Goal: Information Seeking & Learning: Learn about a topic

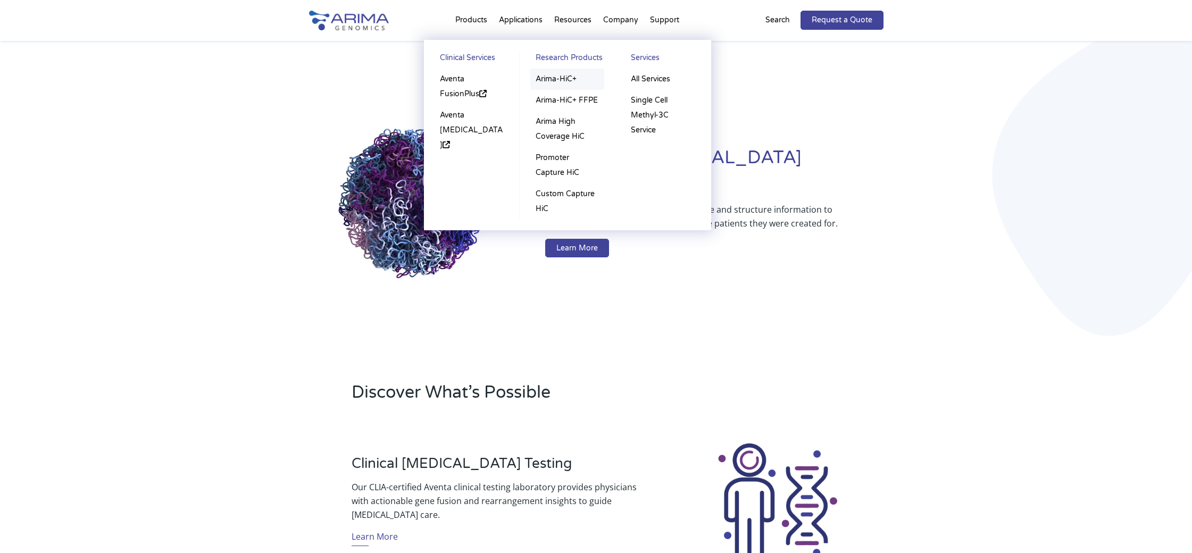
click at [557, 81] on link "Arima-HiC+" at bounding box center [567, 79] width 74 height 21
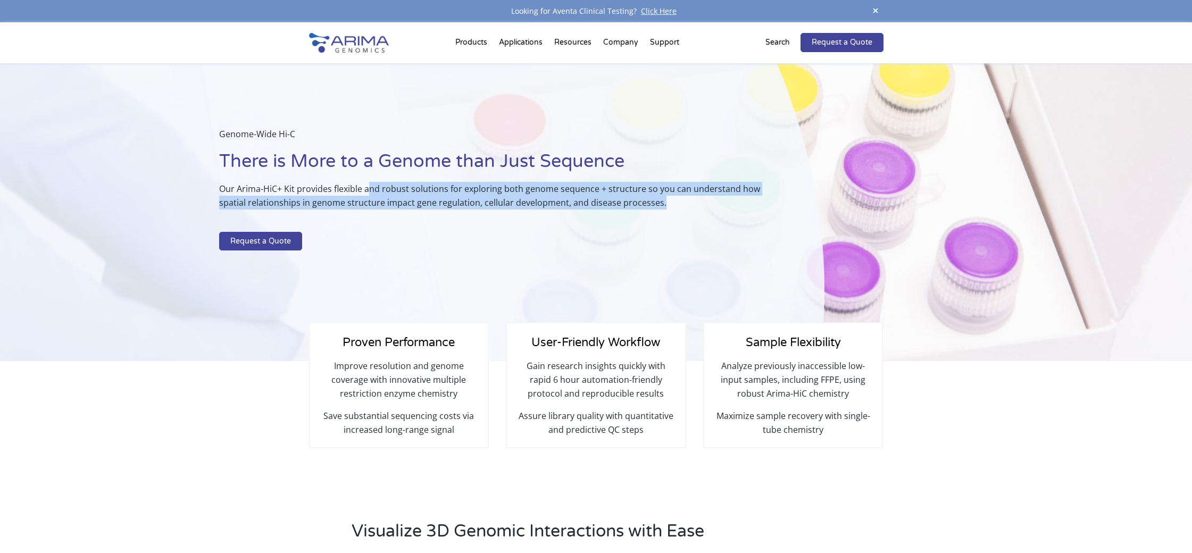
click at [696, 199] on p "Our Arima-HiC+ Kit provides flexible and robust solutions for exploring both ge…" at bounding box center [494, 200] width 551 height 36
click at [578, 206] on p "Our Arima-HiC+ Kit provides flexible and robust solutions for exploring both ge…" at bounding box center [494, 200] width 551 height 36
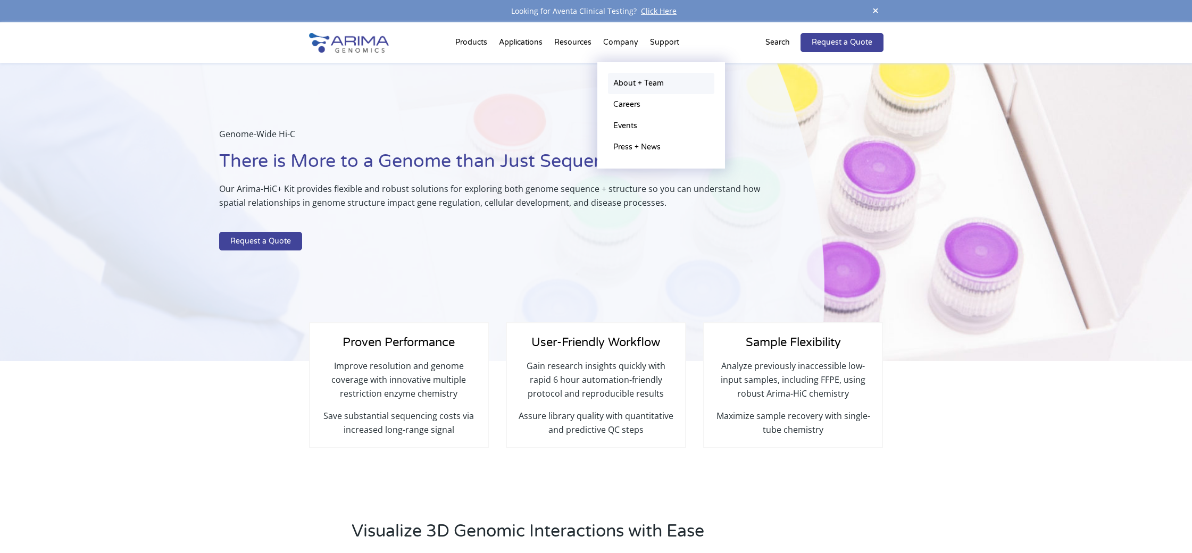
click at [630, 81] on link "About + Team" at bounding box center [661, 83] width 106 height 21
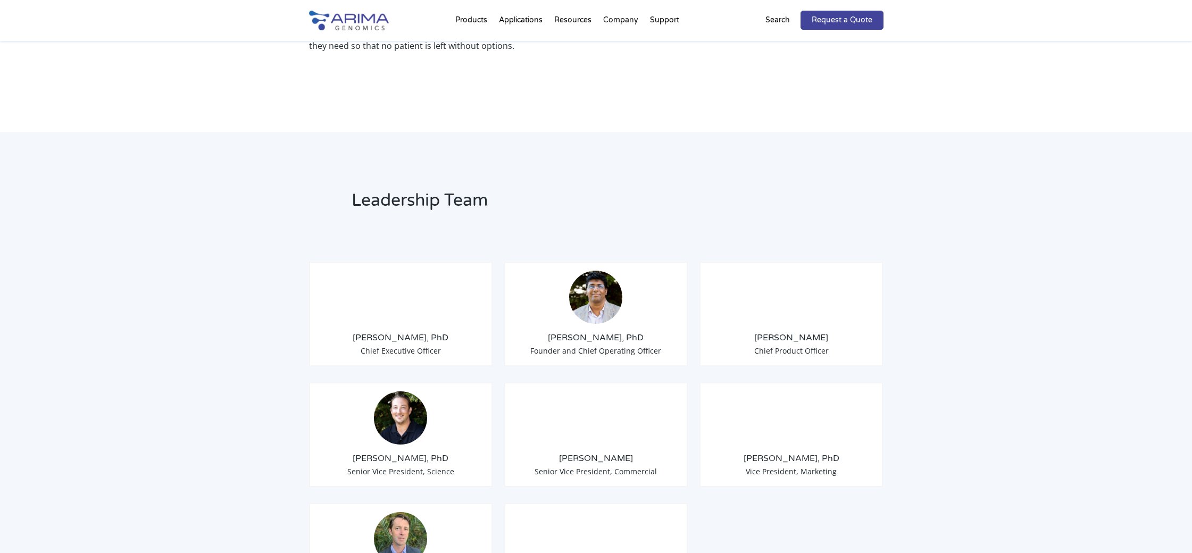
scroll to position [724, 0]
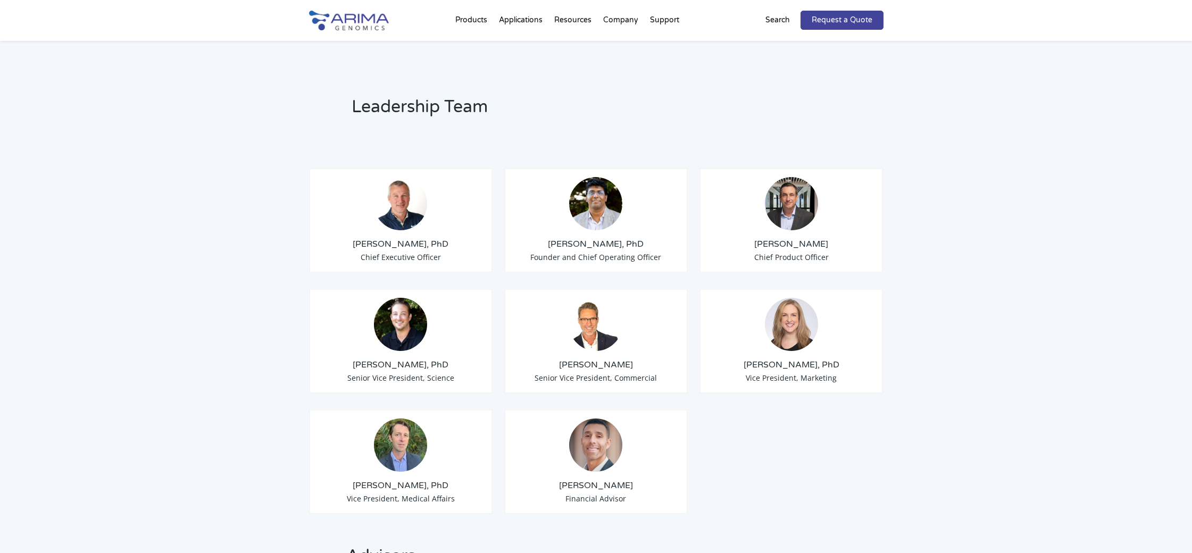
click at [938, 194] on div "Leadership Team Tom Willis, PhD Chief Executive Officer Sid Selvaraj, PhD Found…" at bounding box center [596, 475] width 1192 height 875
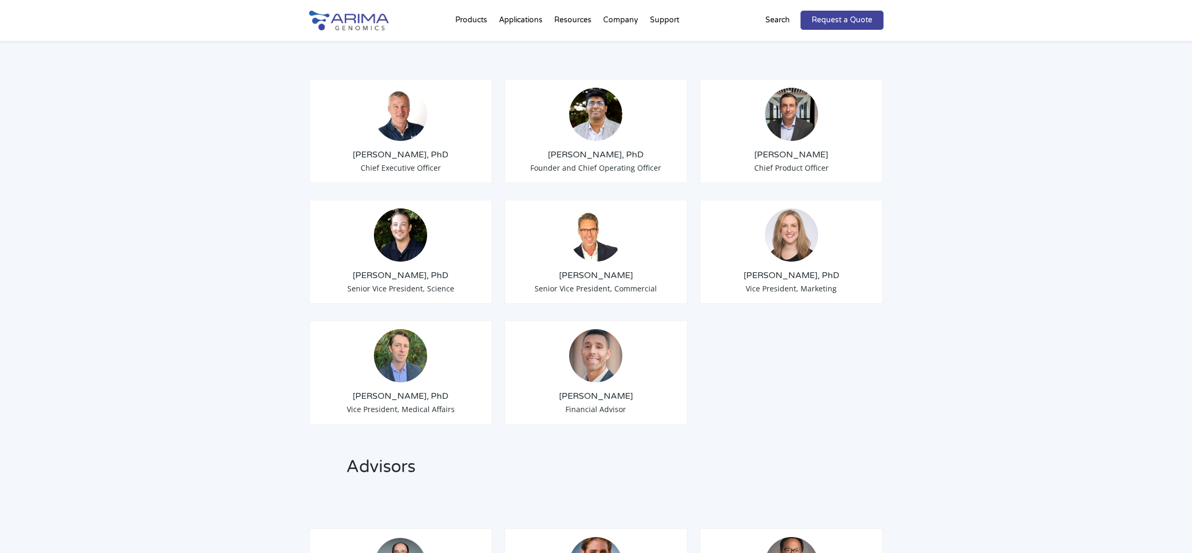
scroll to position [729, 0]
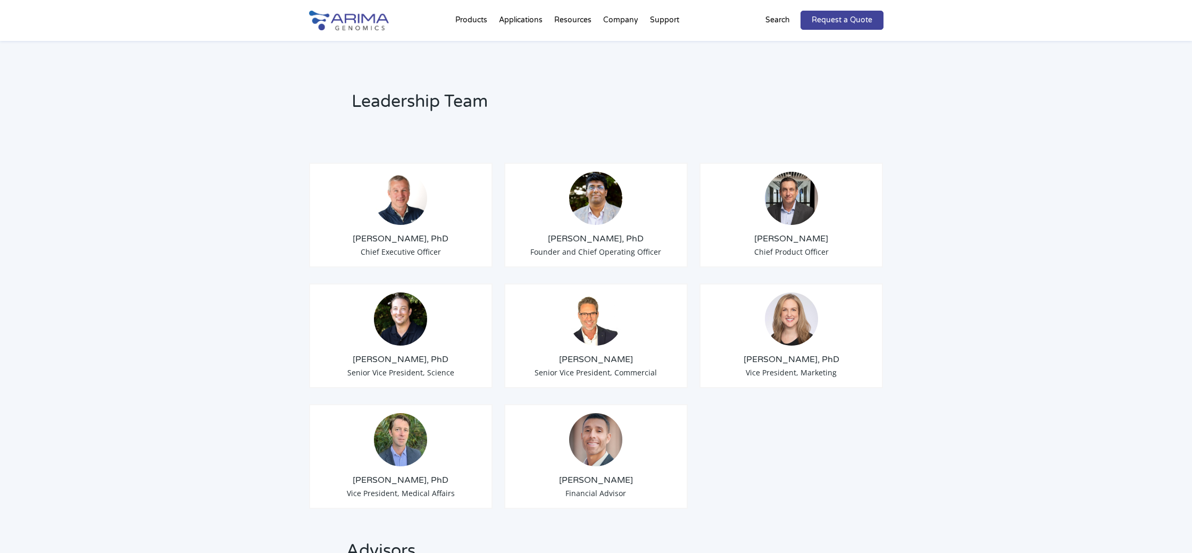
click at [942, 142] on div "Leadership Team Tom Willis, PhD Chief Executive Officer Sid Selvaraj, PhD Found…" at bounding box center [596, 470] width 1192 height 875
click at [294, 142] on div "Leadership Team Tom Willis, PhD Chief Executive Officer Sid Selvaraj, PhD Found…" at bounding box center [596, 470] width 1192 height 875
click at [281, 133] on div "Leadership Team Tom Willis, PhD Chief Executive Officer Sid Selvaraj, PhD Found…" at bounding box center [596, 470] width 1192 height 875
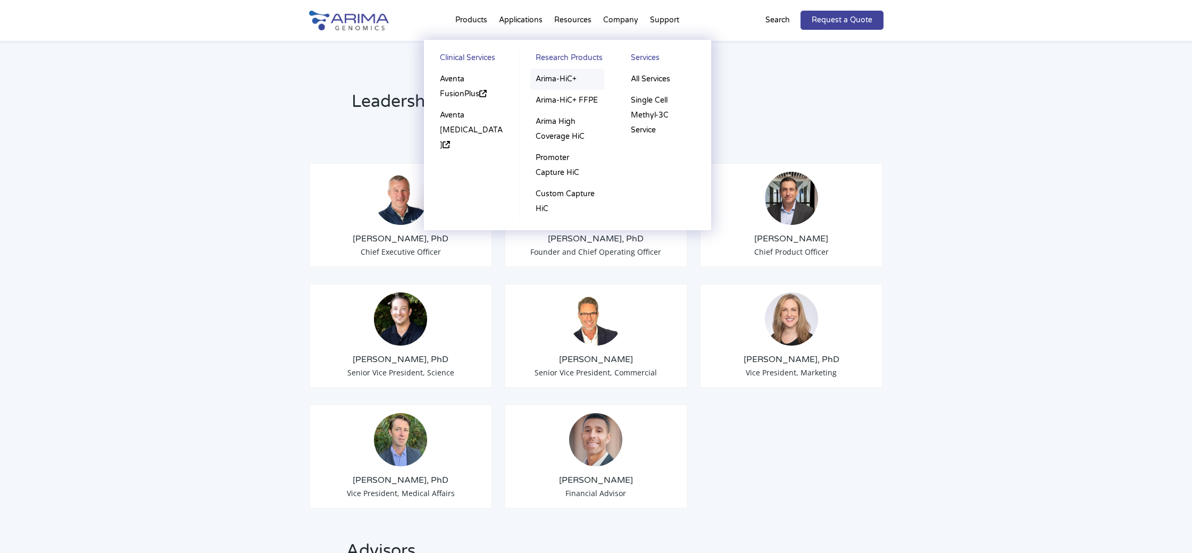
click at [555, 79] on link "Arima-HiC+" at bounding box center [567, 79] width 74 height 21
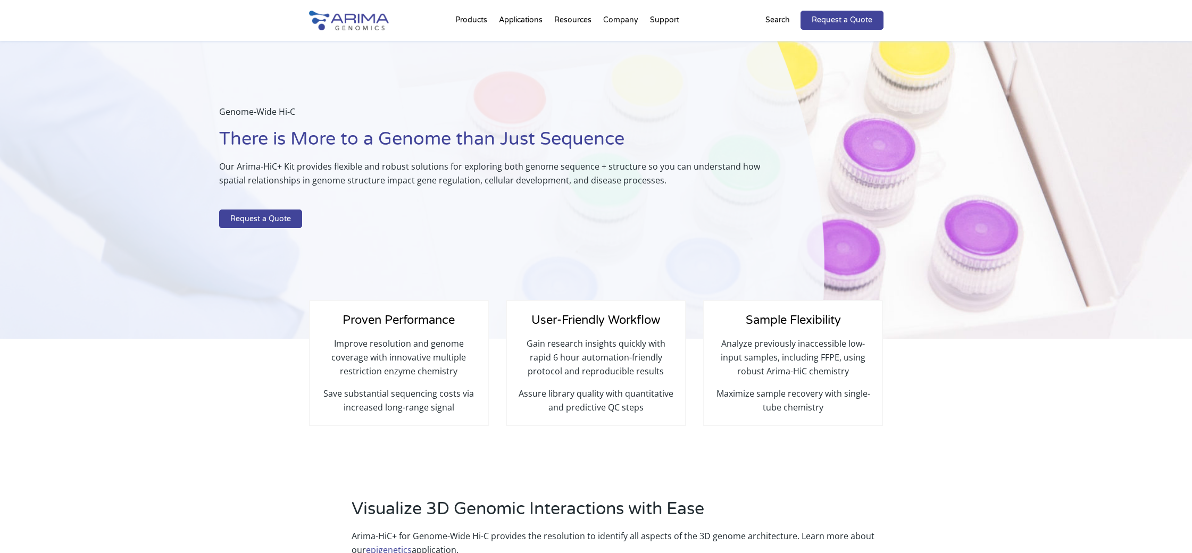
click at [476, 366] on p "Improve resolution and genome coverage with innovative multiple restriction enz…" at bounding box center [399, 362] width 156 height 50
click at [423, 362] on p "Improve resolution and genome coverage with innovative multiple restriction enz…" at bounding box center [399, 362] width 156 height 50
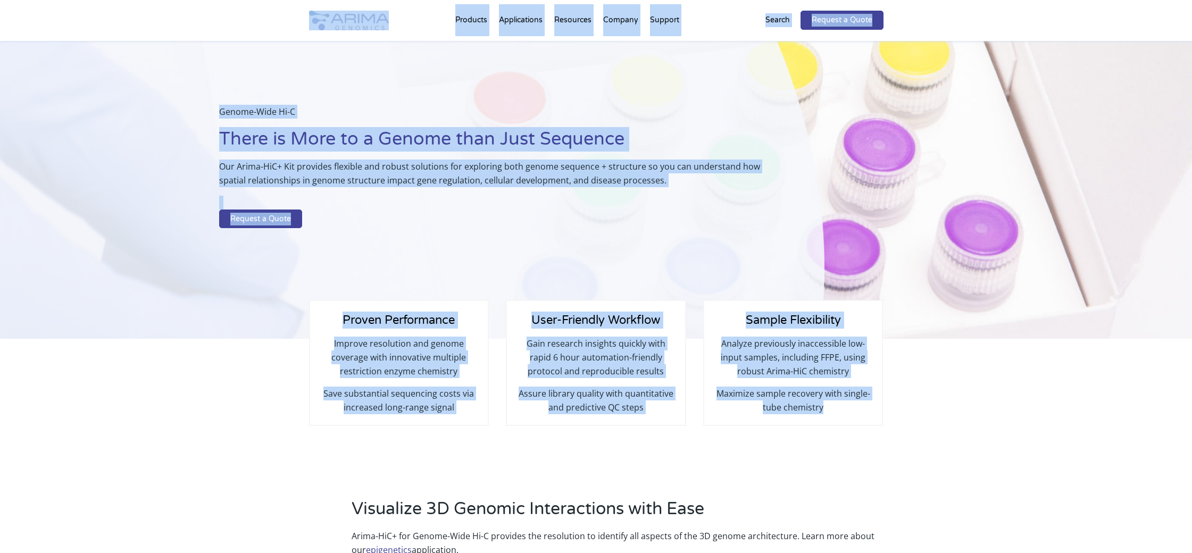
drag, startPoint x: 294, startPoint y: 21, endPoint x: 863, endPoint y: 426, distance: 698.9
click at [764, 445] on div "Proven Performance Improve resolution and genome coverage with innovative multi…" at bounding box center [596, 411] width 1192 height 144
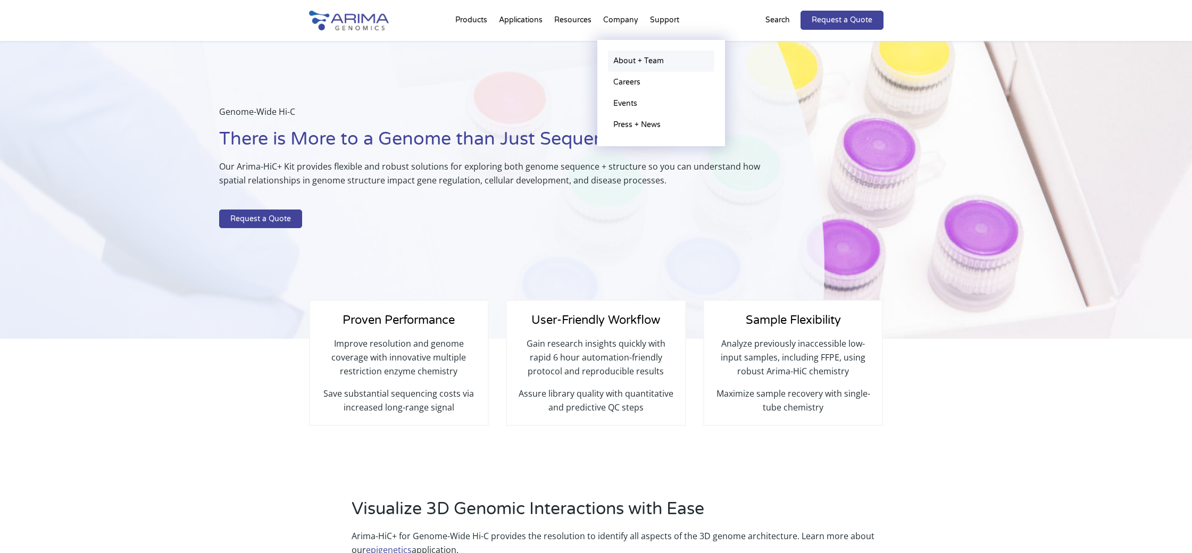
click at [627, 61] on link "About + Team" at bounding box center [661, 61] width 106 height 21
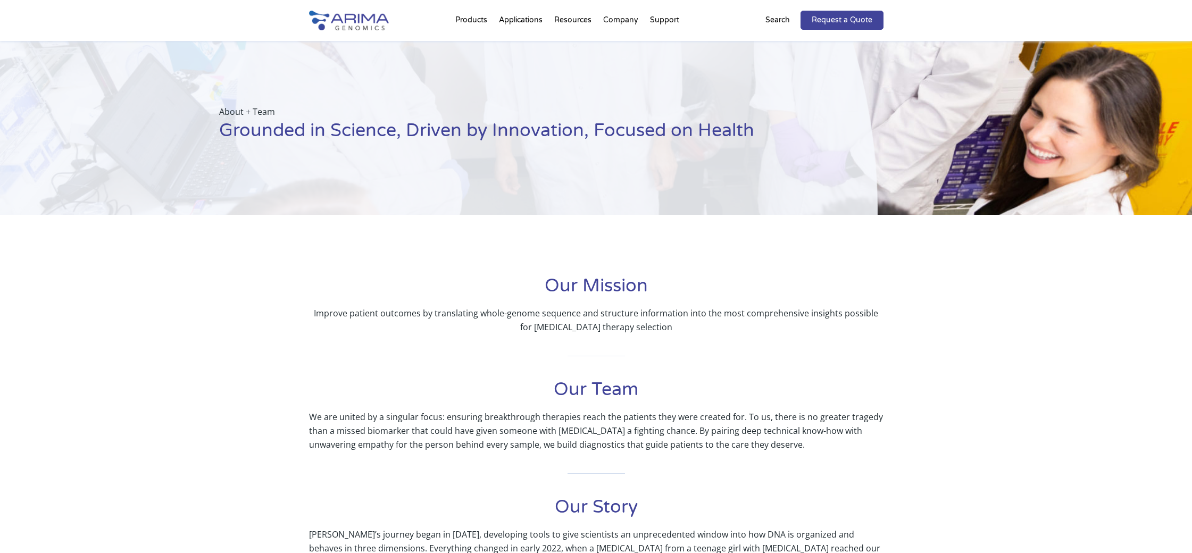
click at [372, 21] on img at bounding box center [349, 21] width 80 height 20
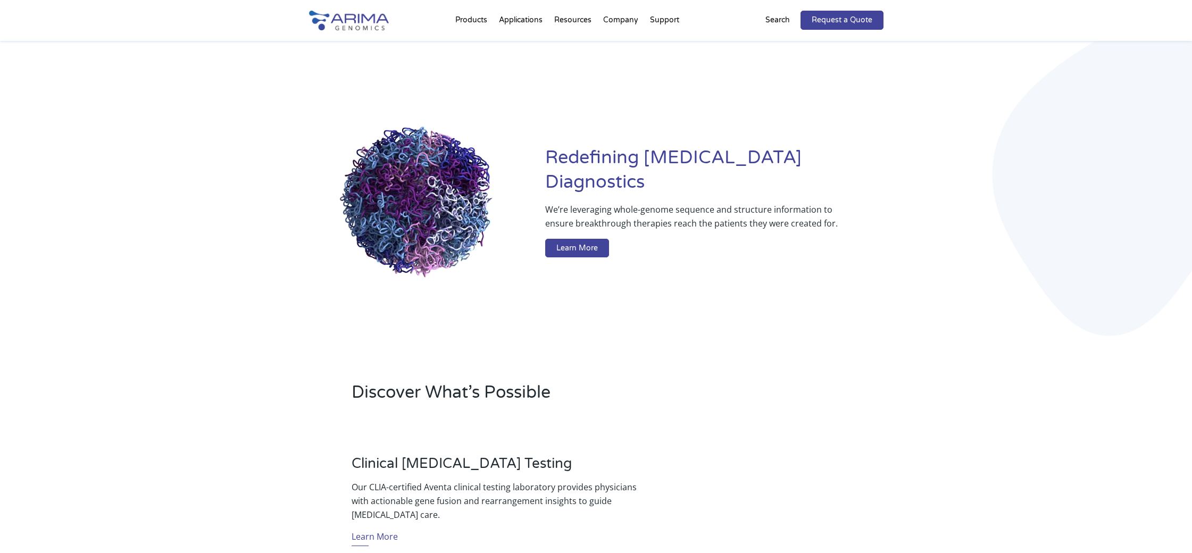
click at [771, 262] on div "Redefining [MEDICAL_DATA] Diagnostics We’re leveraging whole-genome sequence an…" at bounding box center [596, 204] width 574 height 326
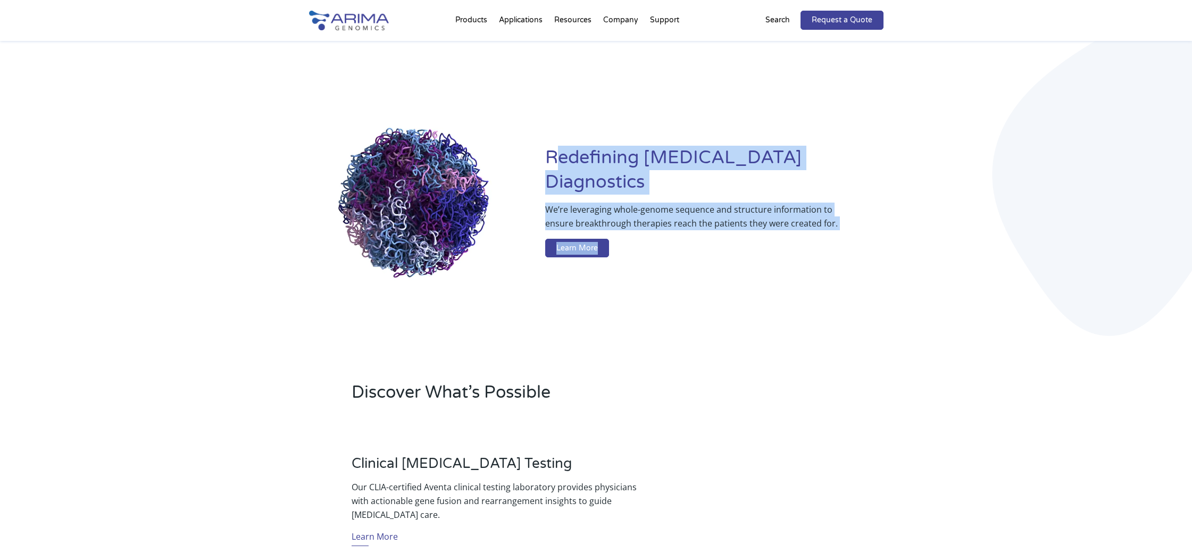
click at [740, 316] on div "Redefining Cancer Diagnostics We’re leveraging whole-genome sequence and struct…" at bounding box center [596, 204] width 574 height 326
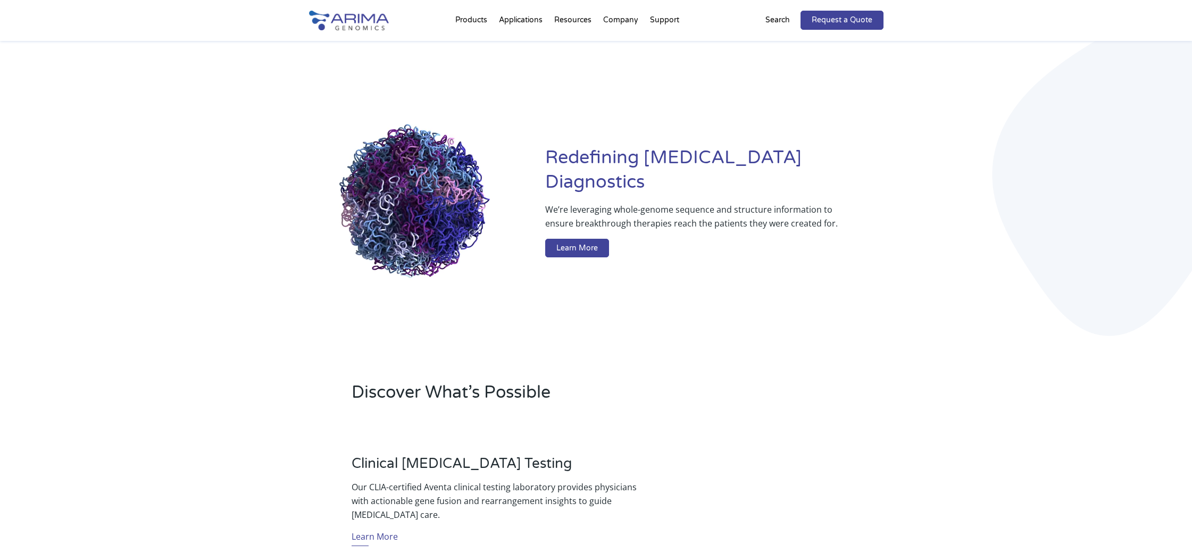
scroll to position [358, 0]
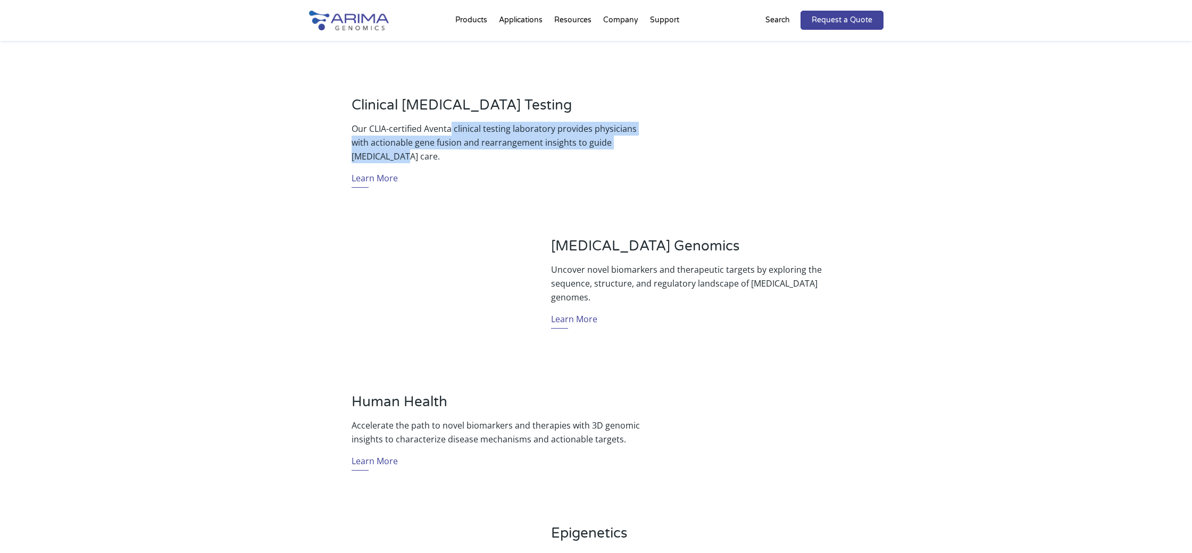
drag, startPoint x: 468, startPoint y: 135, endPoint x: 589, endPoint y: 156, distance: 122.6
click at [589, 156] on p "Our CLIA-certified Aventa clinical testing laboratory provides physicians with …" at bounding box center [495, 142] width 289 height 41
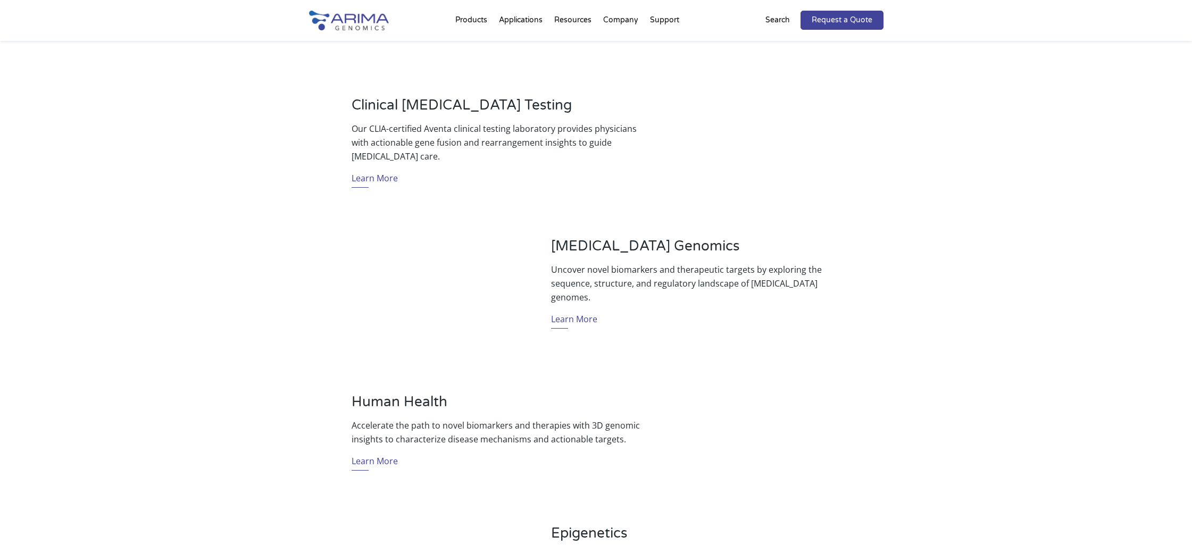
scroll to position [437, 0]
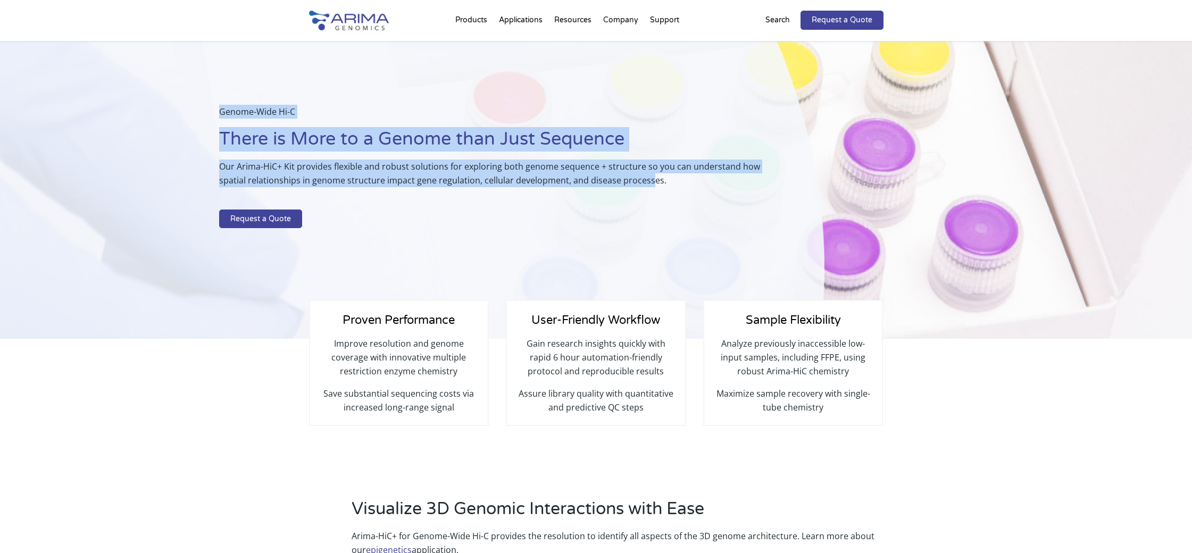
click at [649, 177] on div "Genome-Wide Hi-C There is More to a Genome than Just Sequence Our Arima-HiC+ Ki…" at bounding box center [494, 169] width 551 height 128
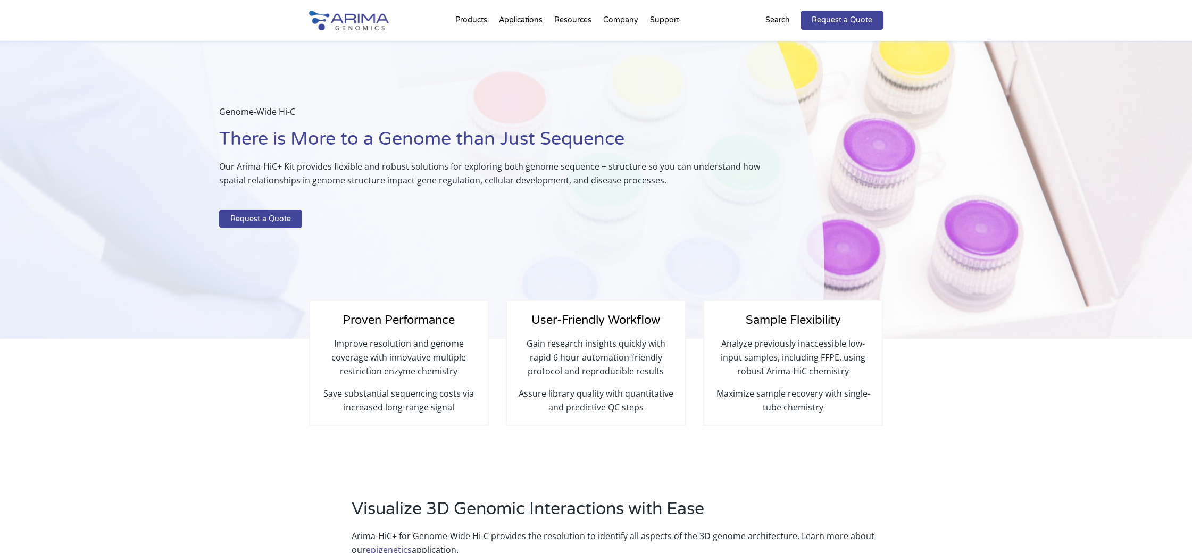
click at [527, 188] on p "Our Arima-HiC+ Kit provides flexible and robust solutions for exploring both ge…" at bounding box center [494, 178] width 551 height 36
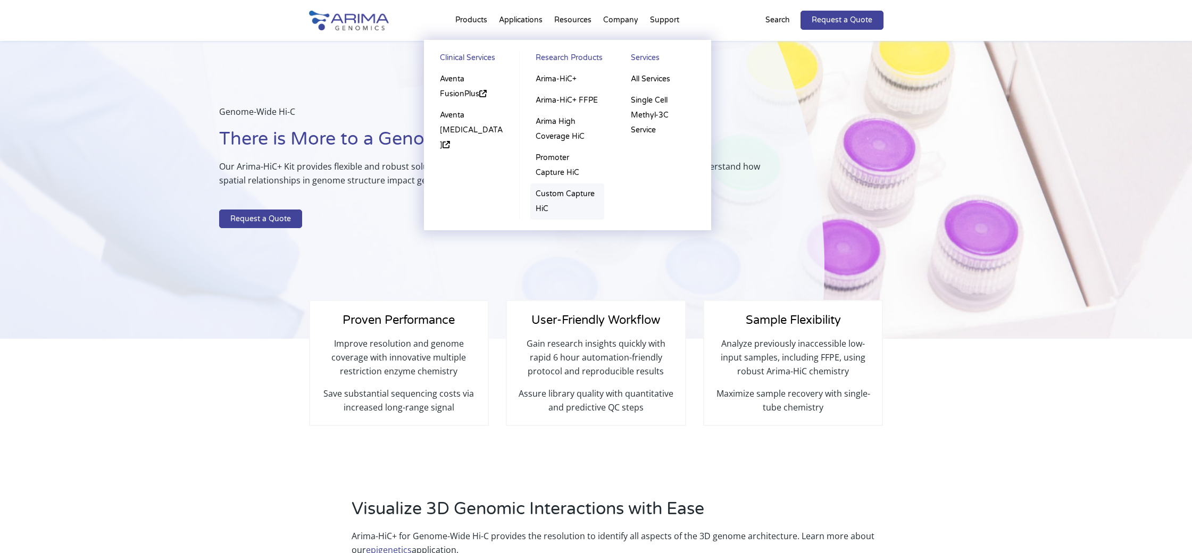
click at [566, 200] on link "Custom Capture HiC" at bounding box center [567, 201] width 74 height 36
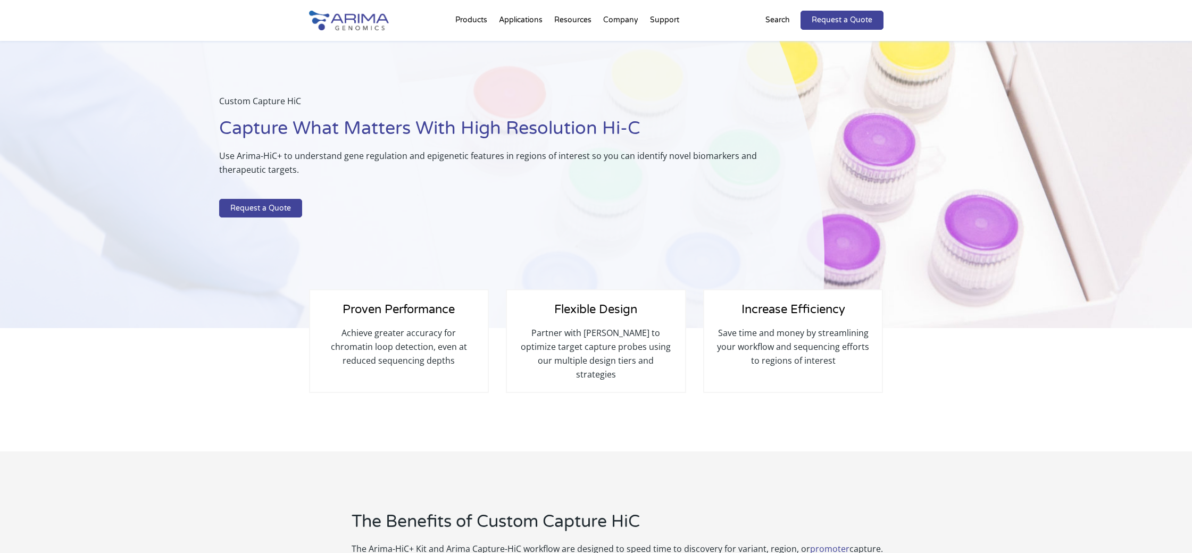
click at [803, 237] on div "Custom Capture HiC Capture What Matters With High Resolution Hi-C Use Arima-HiC…" at bounding box center [412, 185] width 824 height 288
click at [866, 229] on div "Custom Capture HiC Capture What Matters With High Resolution Hi-C Use Arima-HiC…" at bounding box center [438, 185] width 877 height 288
click at [413, 241] on div "Custom Capture HiC Capture What Matters With High Resolution Hi-C Use Arima-HiC…" at bounding box center [412, 185] width 824 height 288
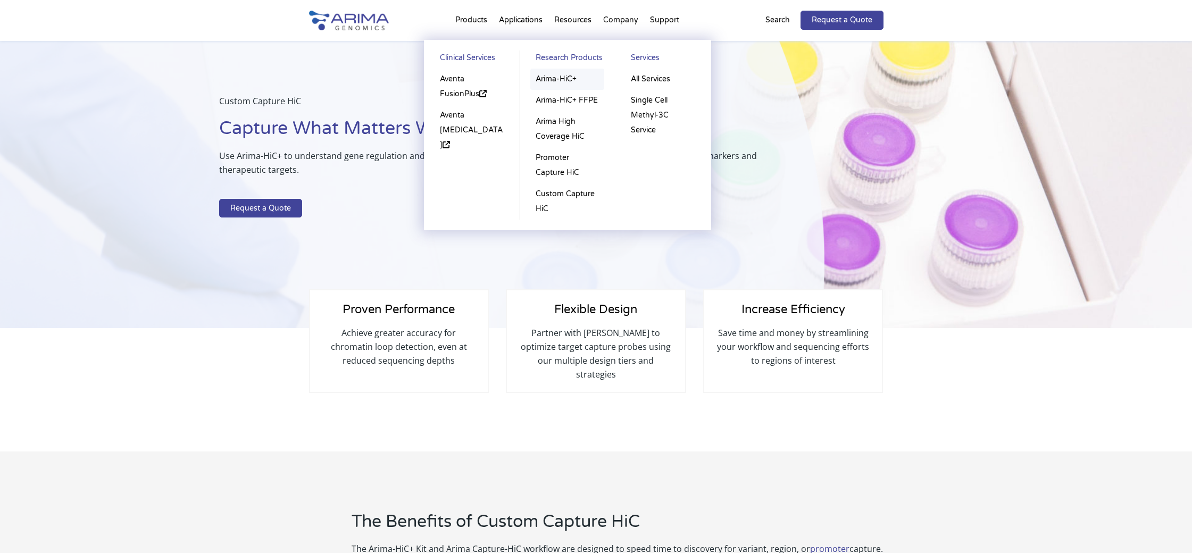
click at [547, 82] on link "Arima-HiC+" at bounding box center [567, 79] width 74 height 21
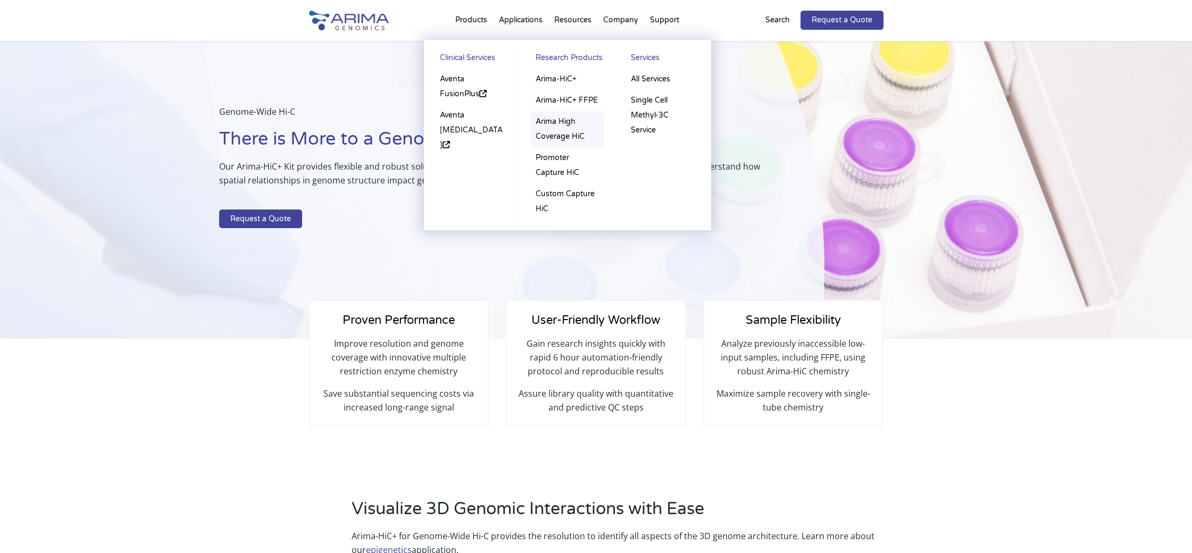
click at [550, 135] on link "Arima High Coverage HiC" at bounding box center [567, 129] width 74 height 36
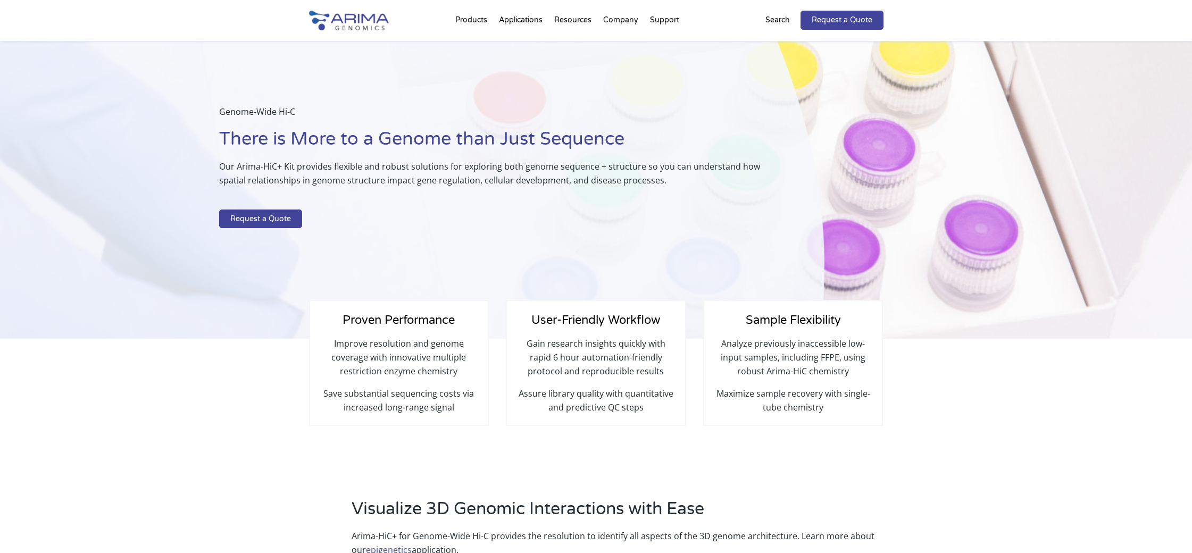
click at [469, 103] on div "Genome-Wide Hi-C There is More to a Genome than Just Sequence Our Arima-HiC+ Ki…" at bounding box center [412, 190] width 824 height 298
click at [635, 145] on h1 "There is More to a Genome than Just Sequence" at bounding box center [494, 143] width 551 height 32
click at [383, 139] on h1 "There is More to a Genome than Just Sequence" at bounding box center [494, 143] width 551 height 32
drag, startPoint x: 237, startPoint y: 115, endPoint x: 229, endPoint y: 116, distance: 8.5
click at [237, 116] on p "Genome-Wide Hi-C" at bounding box center [494, 116] width 551 height 22
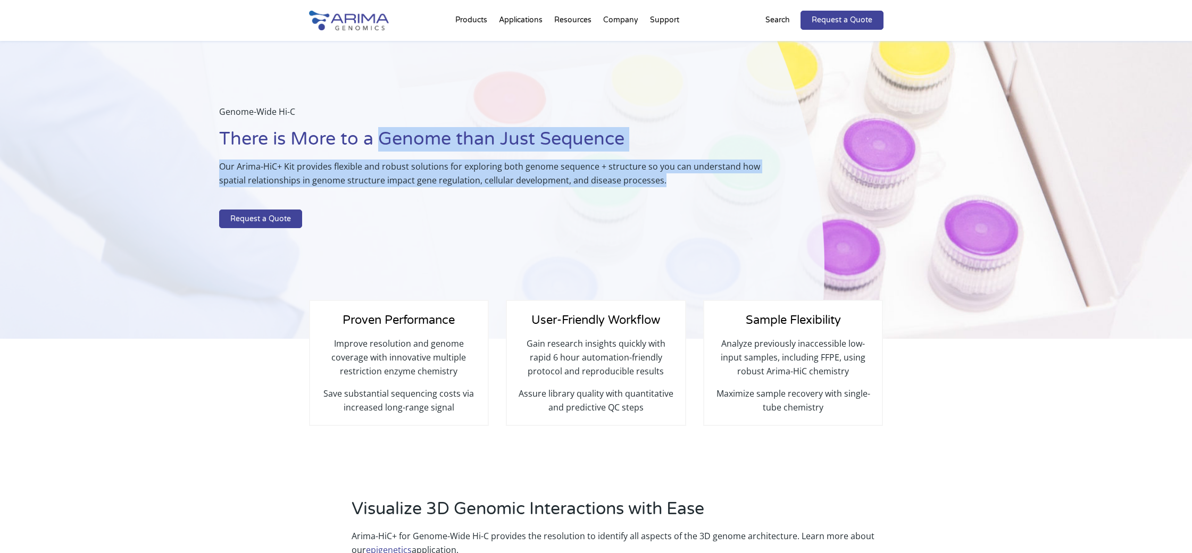
drag, startPoint x: 219, startPoint y: 107, endPoint x: 774, endPoint y: 181, distance: 560.6
click at [774, 181] on div "Genome-Wide Hi-C There is More to a Genome than Just Sequence Our Arima-HiC+ Ki…" at bounding box center [412, 190] width 824 height 298
click at [753, 197] on p at bounding box center [494, 203] width 551 height 14
click at [474, 280] on div "Genome-Wide Hi-C There is More to a Genome than Just Sequence Our Arima-HiC+ Ki…" at bounding box center [412, 190] width 824 height 298
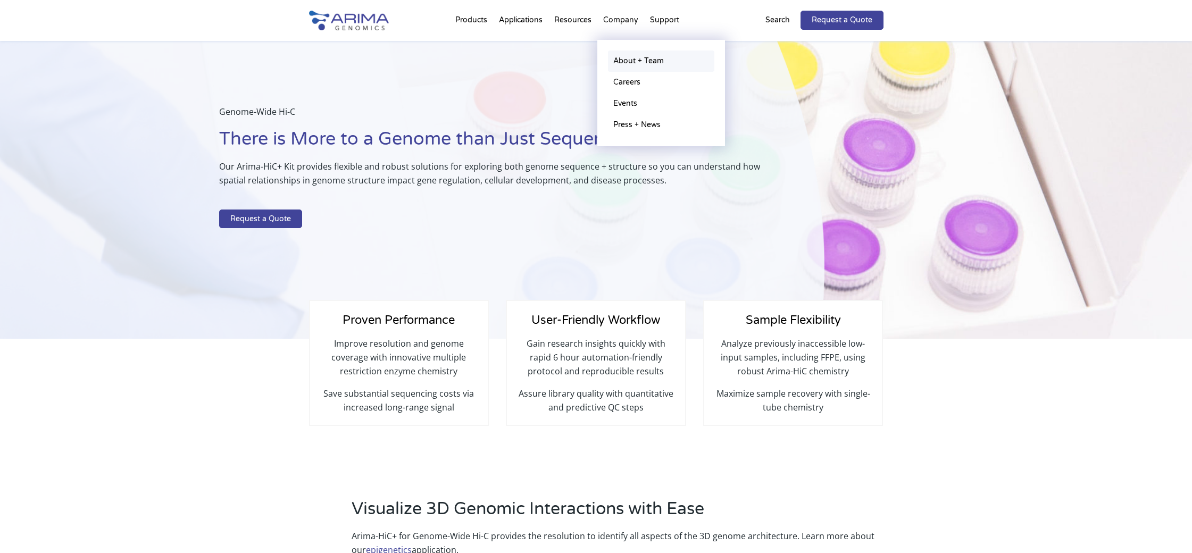
click at [626, 58] on link "About + Team" at bounding box center [661, 61] width 106 height 21
